Goal: Information Seeking & Learning: Find specific fact

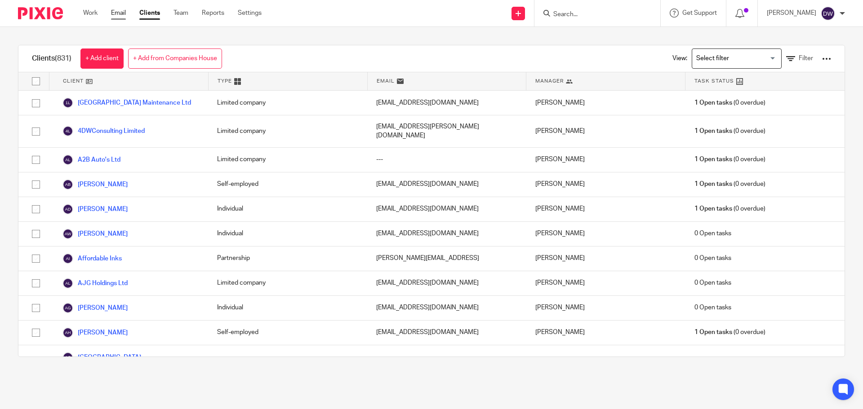
click at [119, 9] on link "Email" at bounding box center [118, 13] width 15 height 9
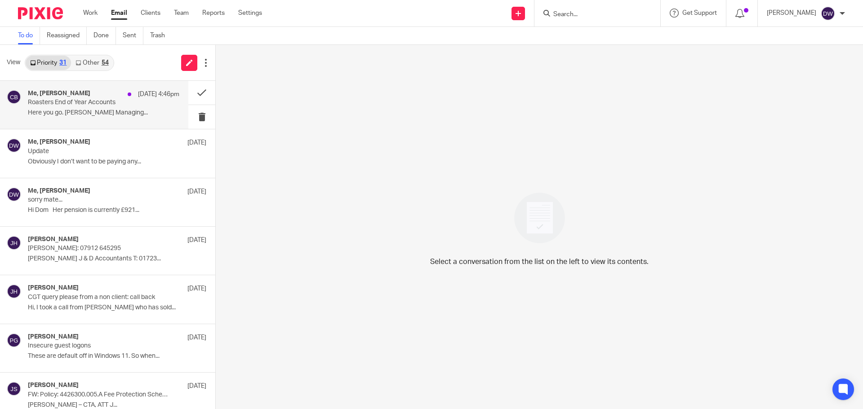
click at [111, 111] on p "Here you go. Chris Brett Managing..." at bounding box center [103, 113] width 151 height 8
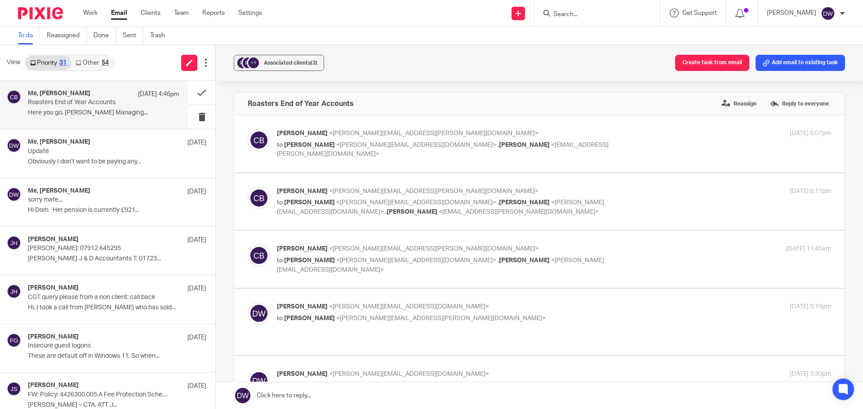
click at [94, 57] on link "Other 54" at bounding box center [92, 63] width 42 height 14
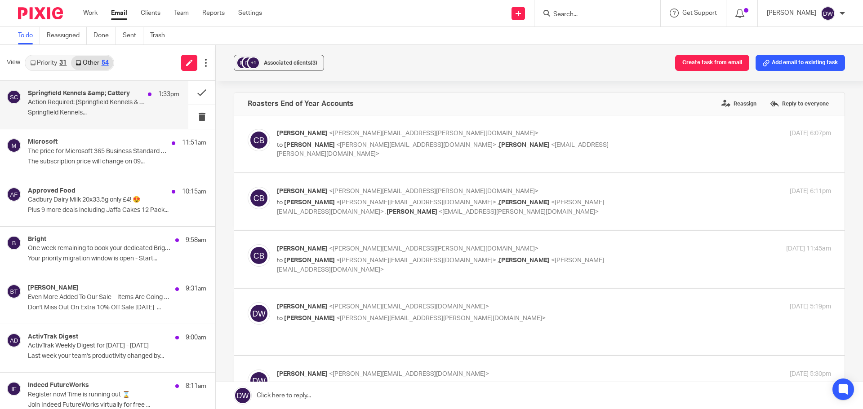
click at [146, 95] on div "1:33pm" at bounding box center [161, 94] width 36 height 9
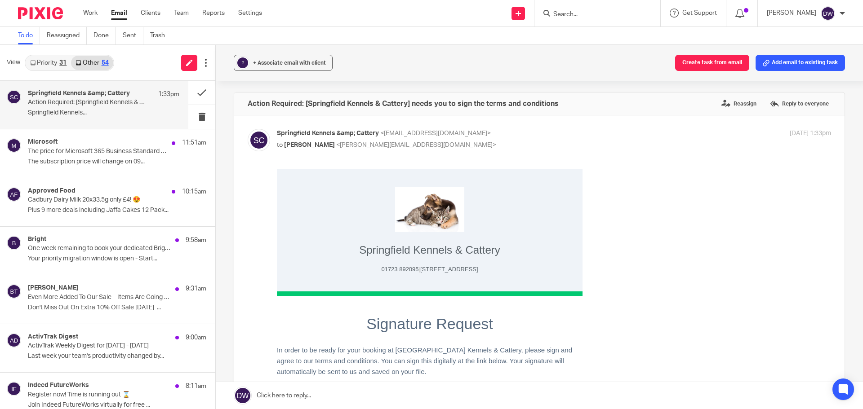
click at [655, 312] on div "Springfield Kennels & Cattery 01723 892095 | SPRINGFIELD HOUSE, SANDS ROAD HUNM…" at bounding box center [554, 318] width 554 height 298
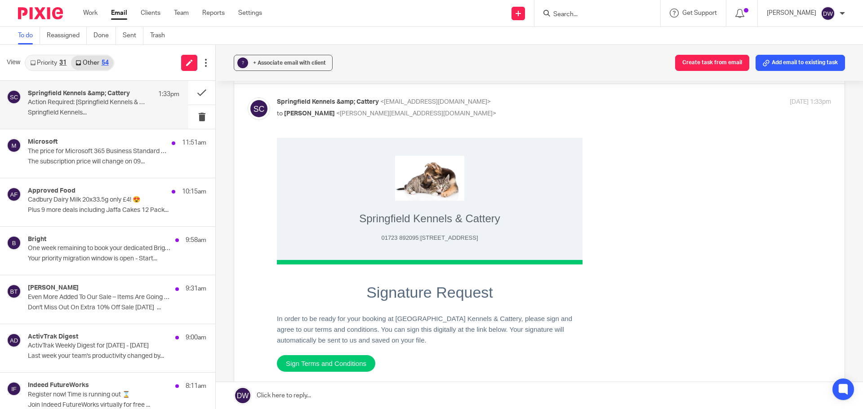
scroll to position [36, 0]
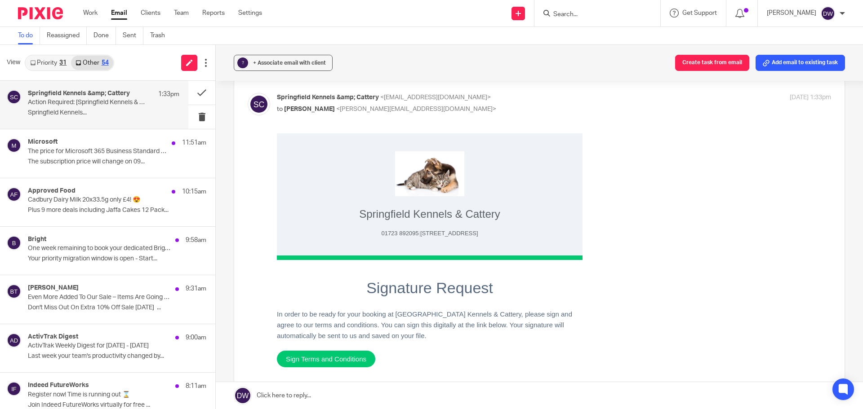
click at [324, 360] on span "Sign Terms and Conditions" at bounding box center [326, 359] width 80 height 8
click at [198, 92] on button at bounding box center [201, 93] width 27 height 24
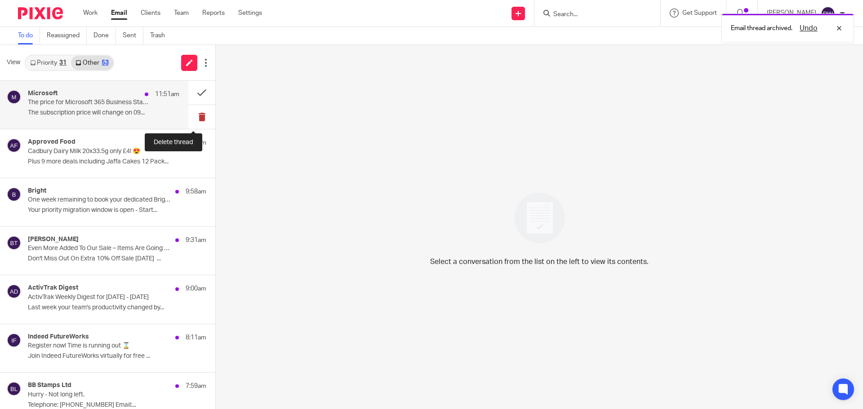
click at [192, 120] on button at bounding box center [201, 117] width 27 height 24
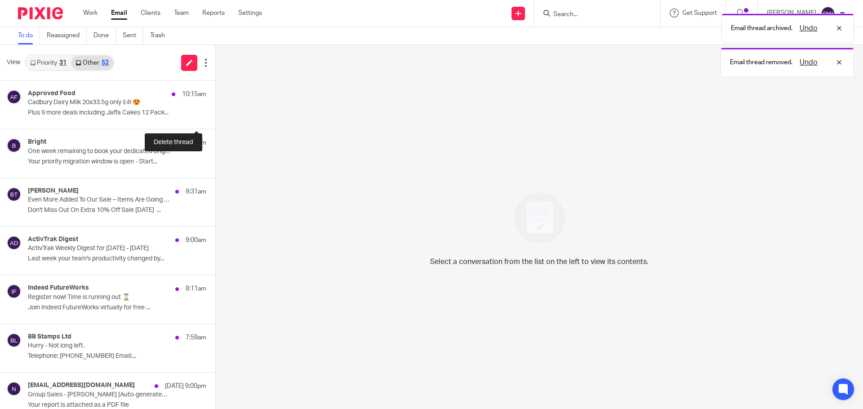
click at [215, 120] on button at bounding box center [218, 117] width 7 height 24
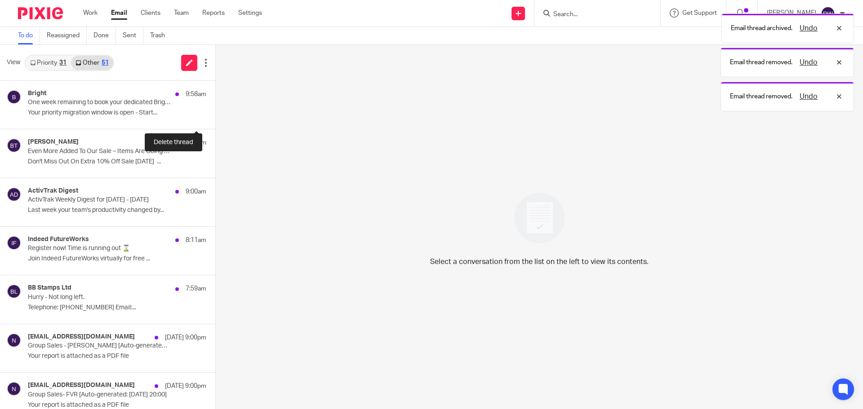
click at [215, 120] on button at bounding box center [218, 117] width 7 height 24
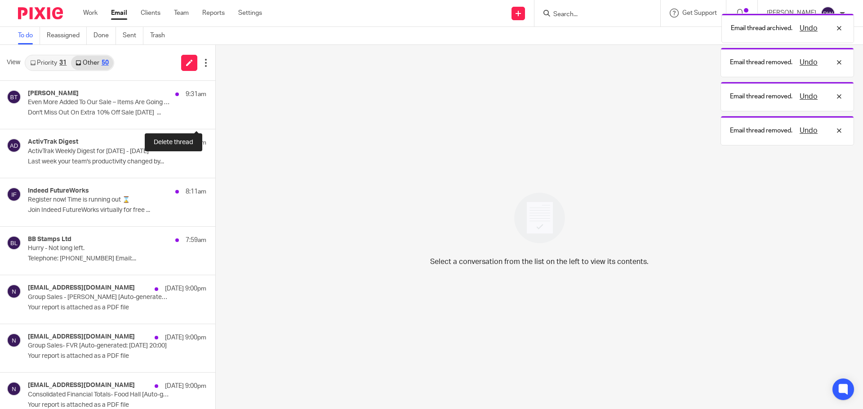
click at [215, 120] on button at bounding box center [218, 117] width 7 height 24
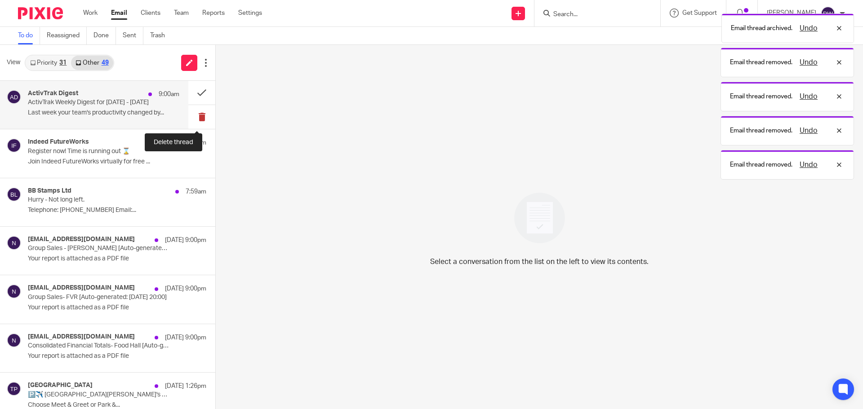
click at [192, 120] on button at bounding box center [201, 117] width 27 height 24
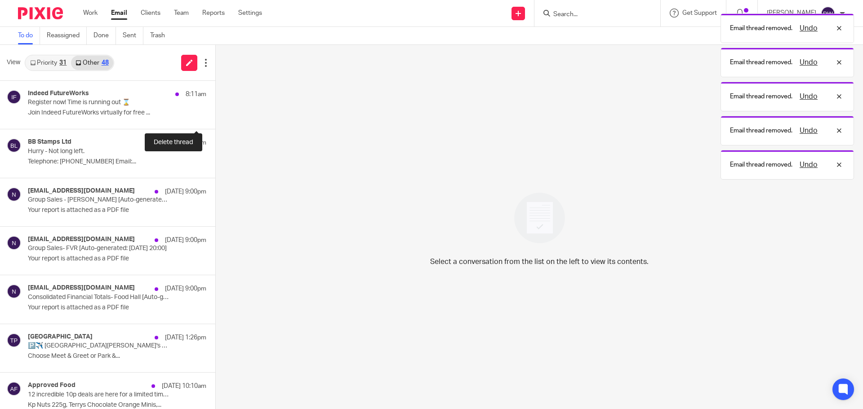
click at [215, 120] on button at bounding box center [218, 117] width 7 height 24
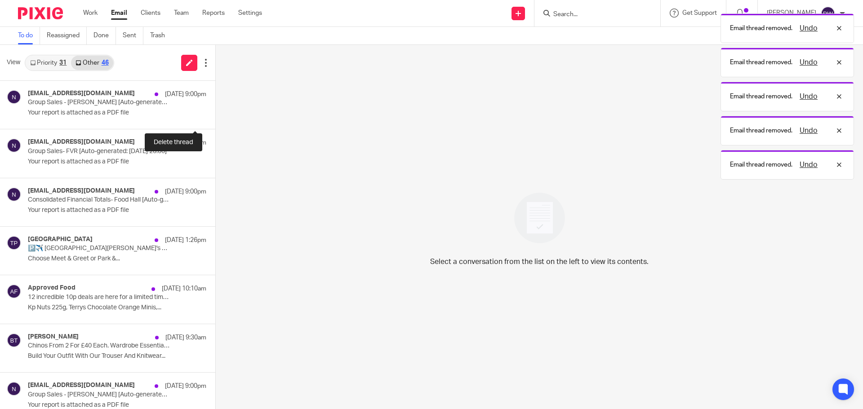
click at [215, 120] on button at bounding box center [218, 117] width 7 height 24
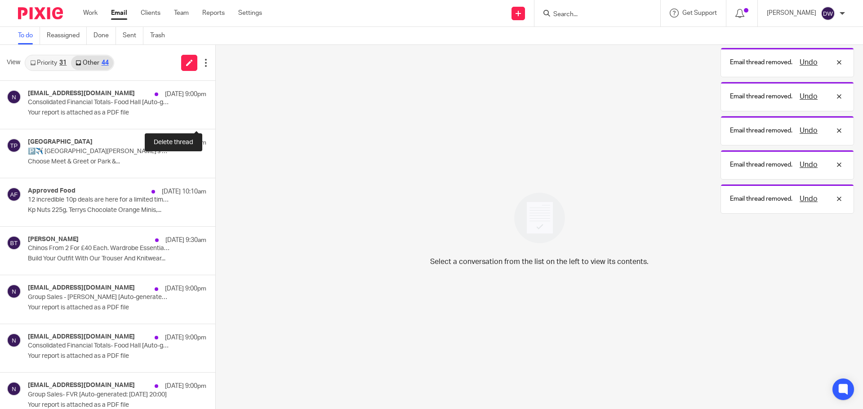
click at [215, 120] on button at bounding box center [218, 117] width 7 height 24
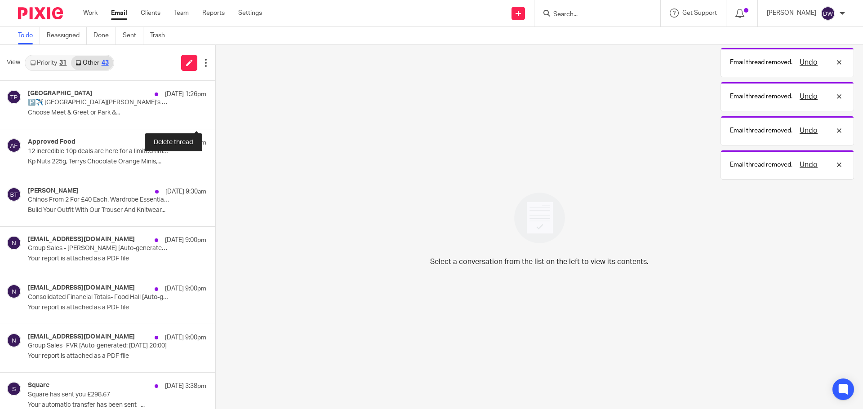
click at [215, 120] on button at bounding box center [218, 117] width 7 height 24
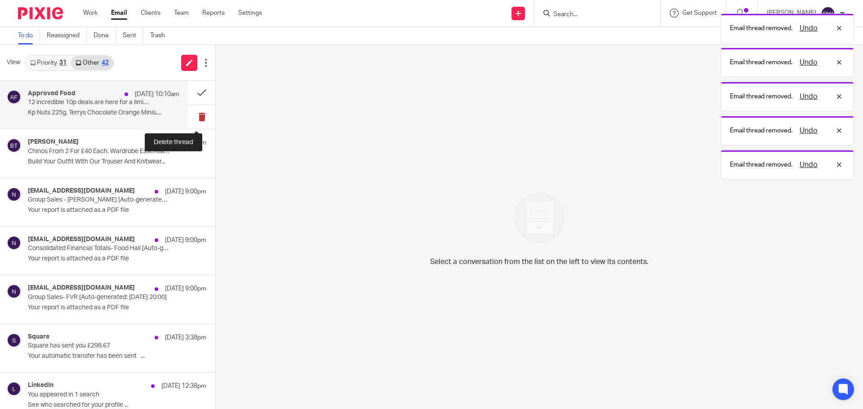
click at [192, 120] on button at bounding box center [201, 117] width 27 height 24
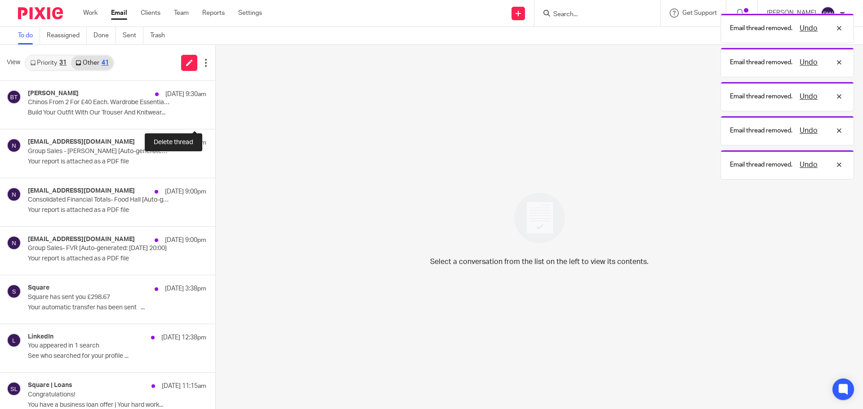
click at [215, 120] on button at bounding box center [218, 117] width 7 height 24
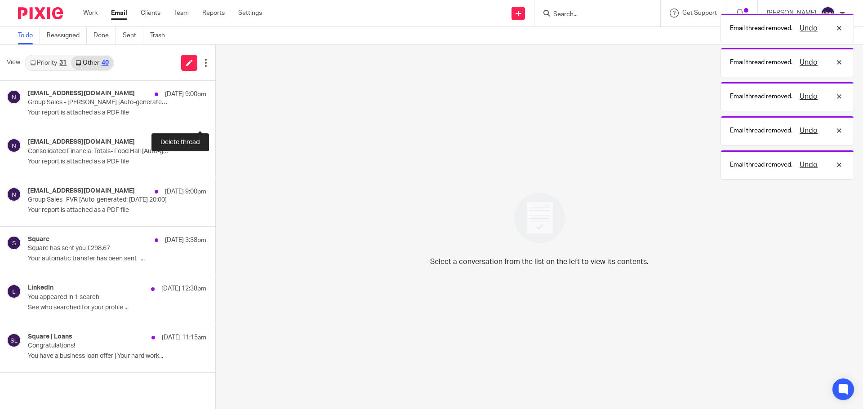
click at [192, 120] on div "no-reply@samtouchoffice.com 23 Aug 9:00pm Group Sales - Wilson's [Auto-generate…" at bounding box center [107, 105] width 215 height 49
click at [215, 120] on button at bounding box center [218, 117] width 7 height 24
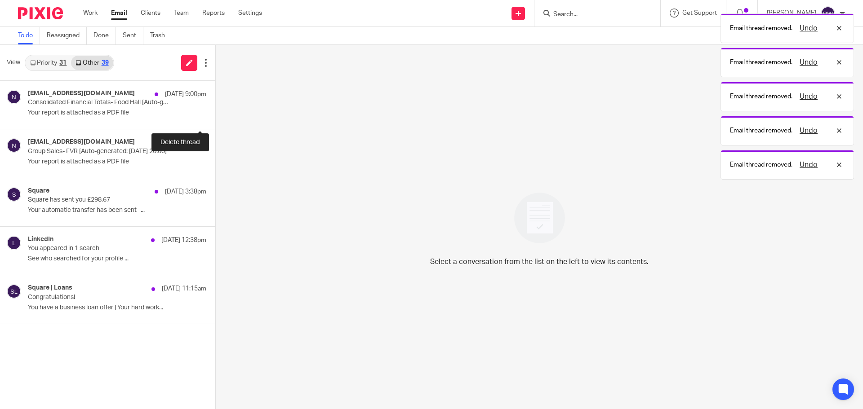
click at [215, 120] on button at bounding box center [218, 117] width 7 height 24
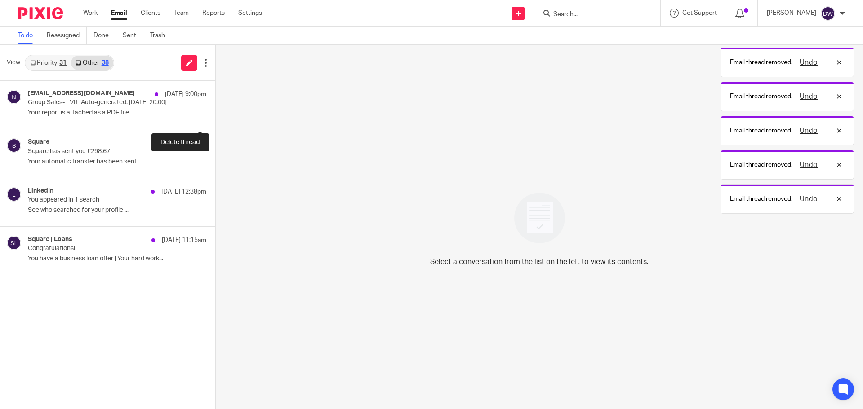
click at [215, 120] on button at bounding box center [218, 117] width 7 height 24
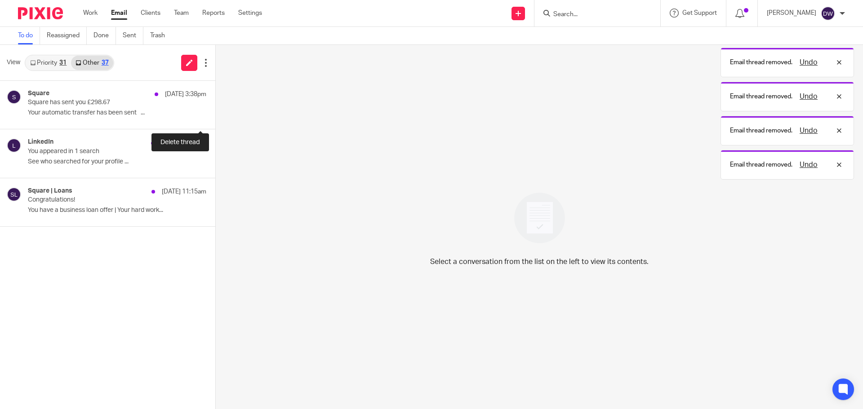
click at [215, 120] on button at bounding box center [218, 117] width 7 height 24
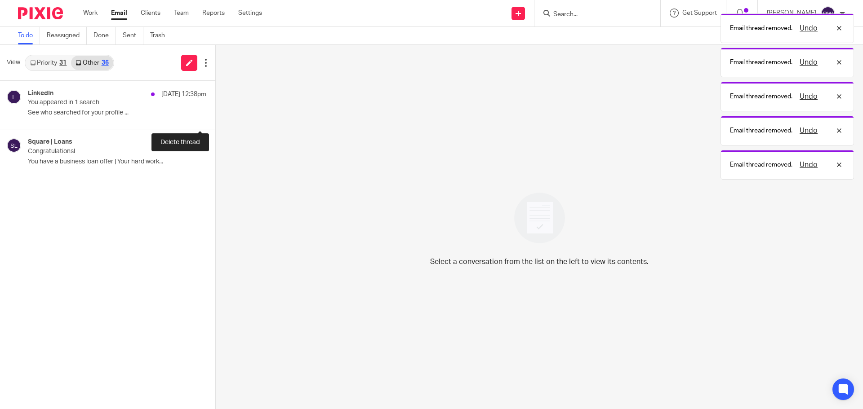
click at [215, 120] on button at bounding box center [218, 117] width 7 height 24
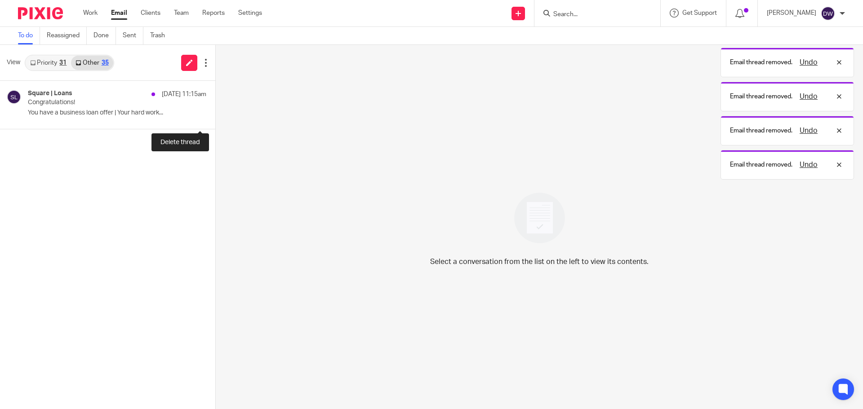
click at [215, 120] on button at bounding box center [218, 117] width 7 height 24
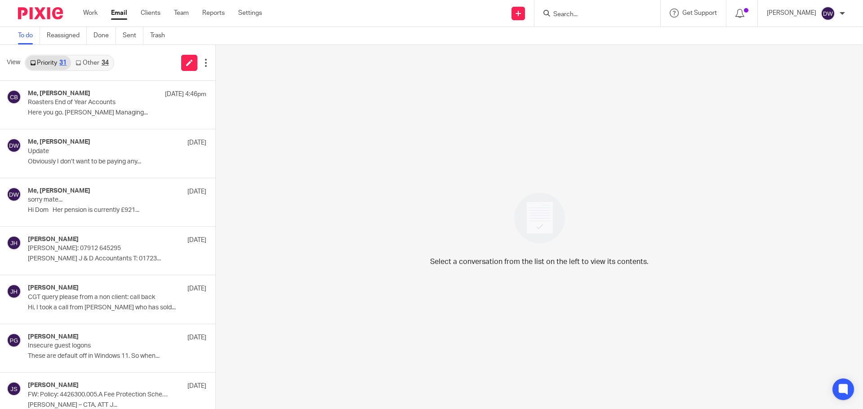
click at [98, 62] on link "Other 34" at bounding box center [92, 63] width 42 height 14
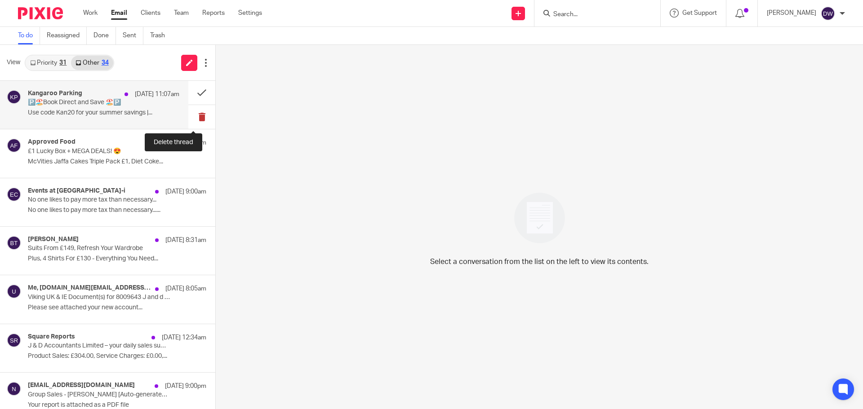
click at [190, 115] on button at bounding box center [201, 117] width 27 height 24
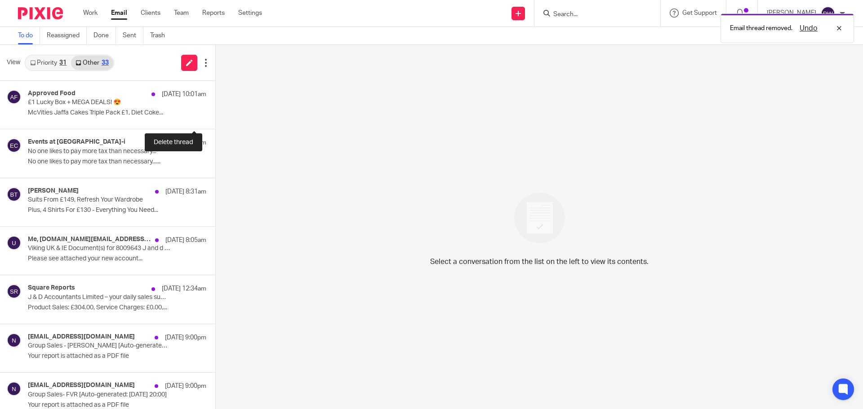
click at [215, 115] on button at bounding box center [218, 117] width 7 height 24
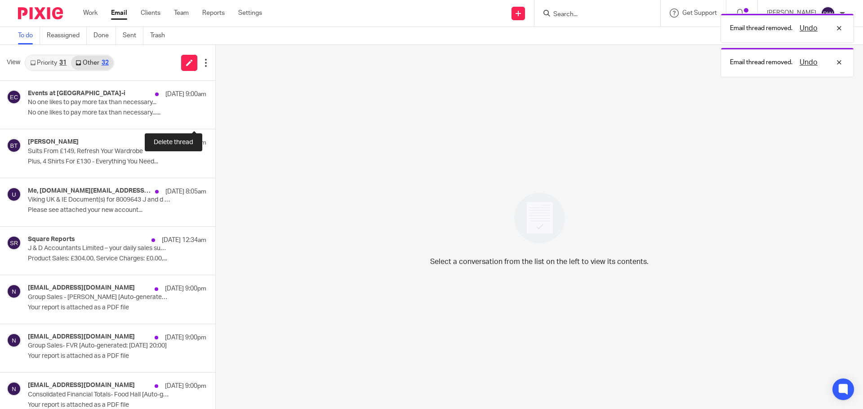
click at [215, 115] on button at bounding box center [218, 117] width 7 height 24
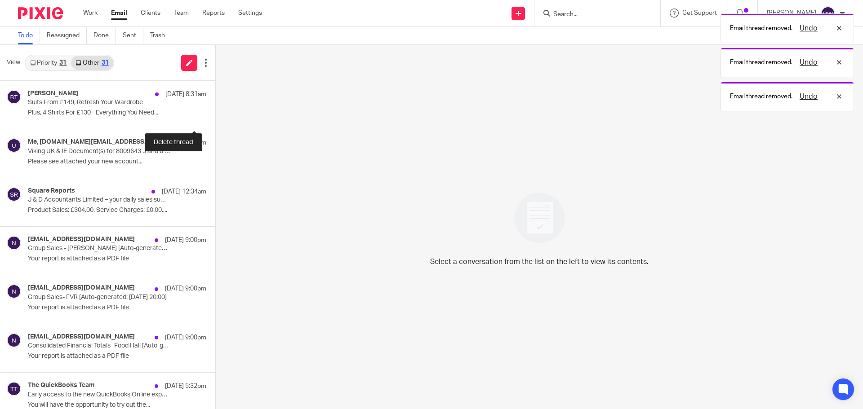
click at [215, 115] on button at bounding box center [218, 117] width 7 height 24
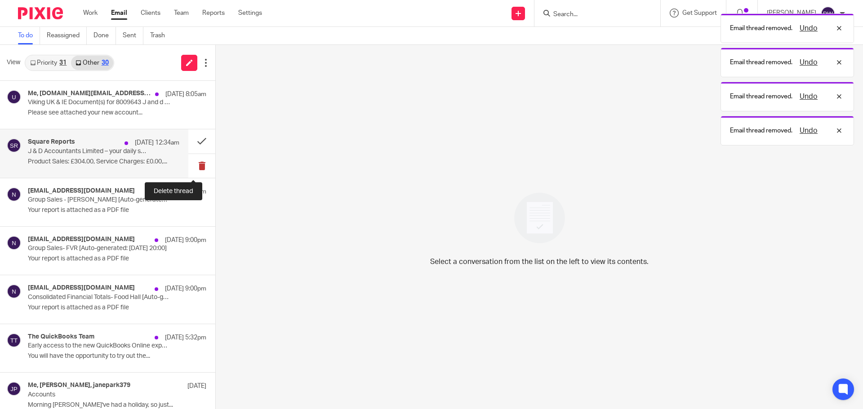
click at [188, 163] on button at bounding box center [201, 166] width 27 height 24
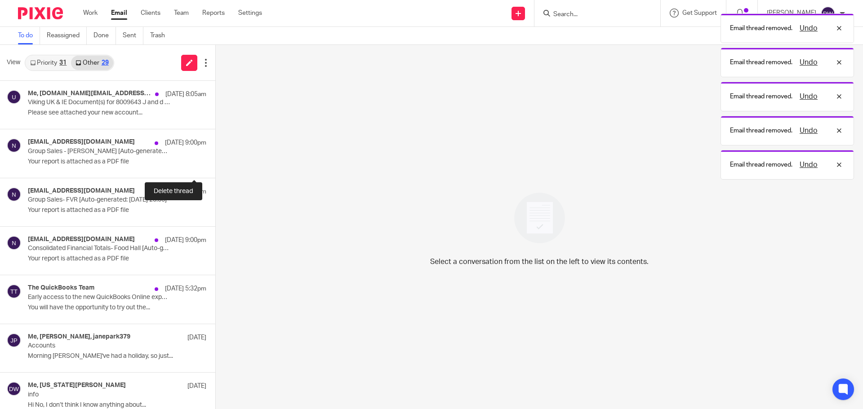
click at [215, 163] on button at bounding box center [218, 166] width 7 height 24
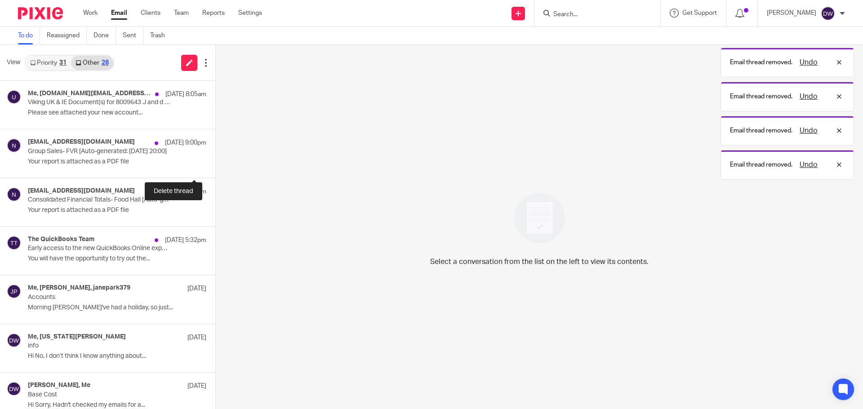
click at [215, 163] on button at bounding box center [218, 166] width 7 height 24
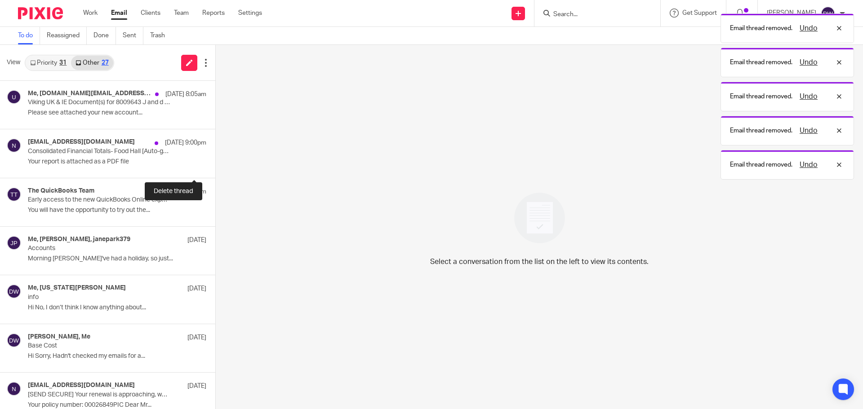
click at [215, 163] on button at bounding box center [218, 166] width 7 height 24
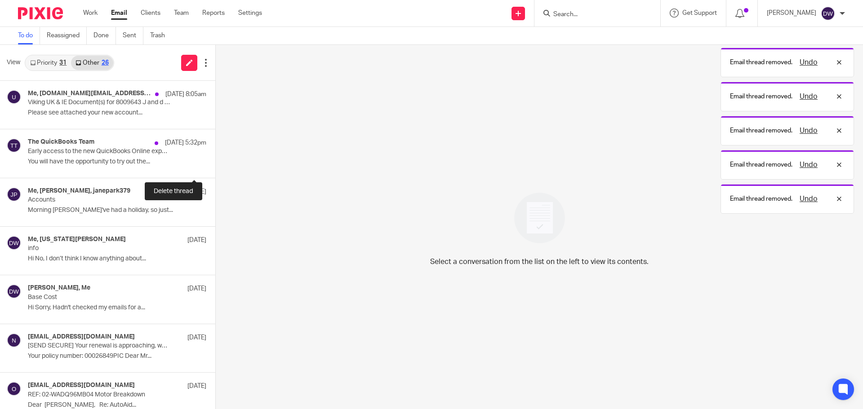
click at [215, 163] on button at bounding box center [218, 166] width 7 height 24
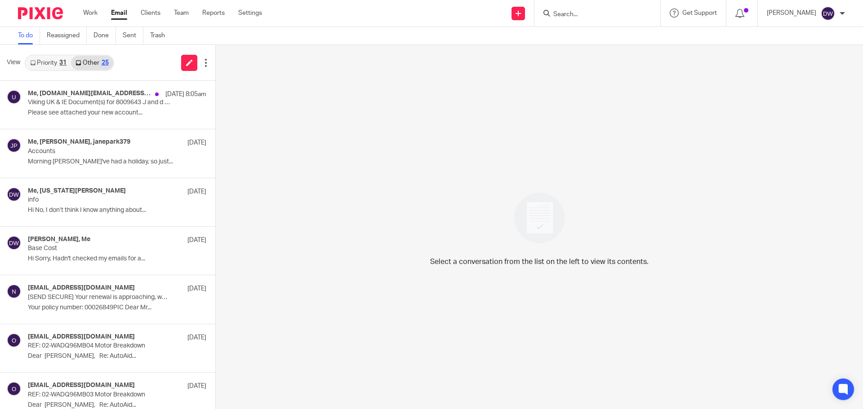
click at [569, 16] on input "Search" at bounding box center [592, 15] width 81 height 8
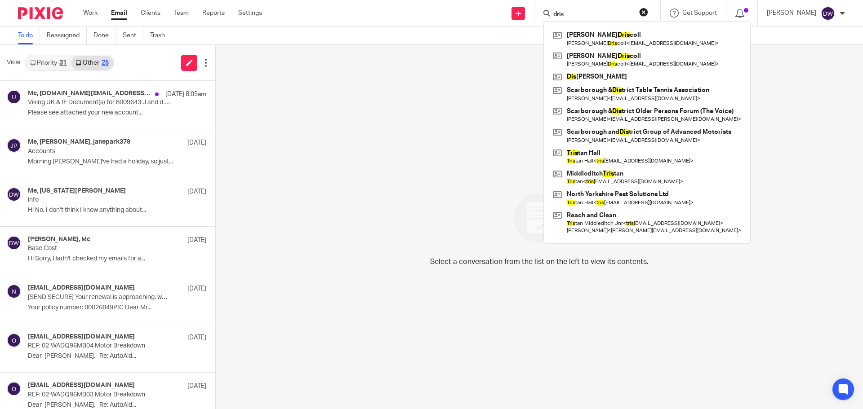
type input "dris"
